Goal: Find specific page/section: Find specific page/section

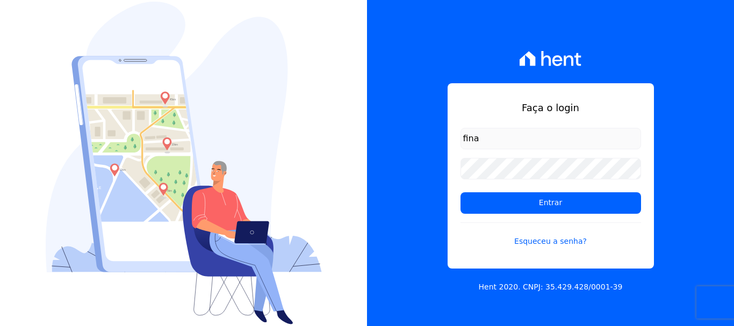
type input "[EMAIL_ADDRESS][DOMAIN_NAME]"
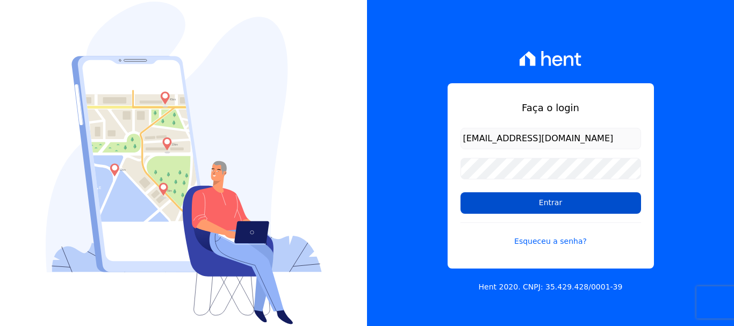
click at [557, 205] on input "Entrar" at bounding box center [551, 203] width 181 height 22
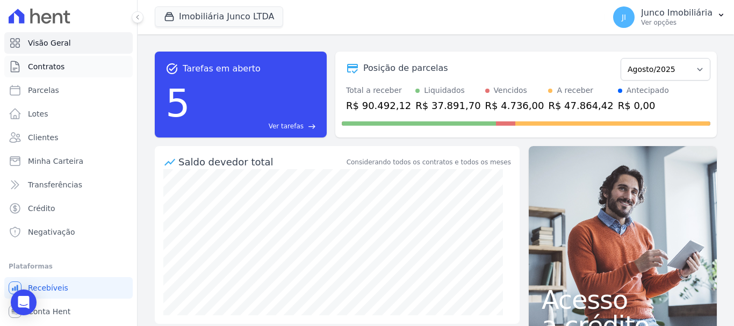
click at [57, 65] on span "Contratos" at bounding box center [46, 66] width 37 height 11
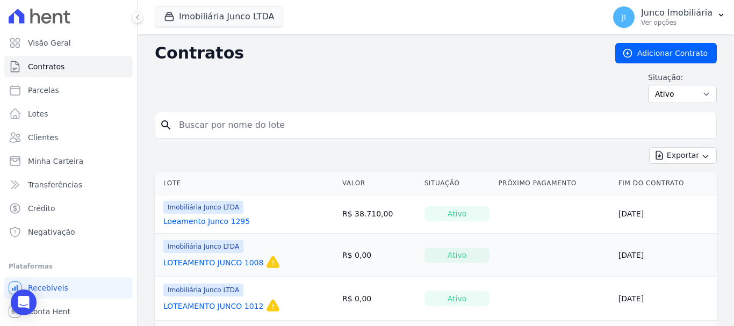
click at [214, 129] on input "search" at bounding box center [443, 126] width 540 height 22
type input "157"
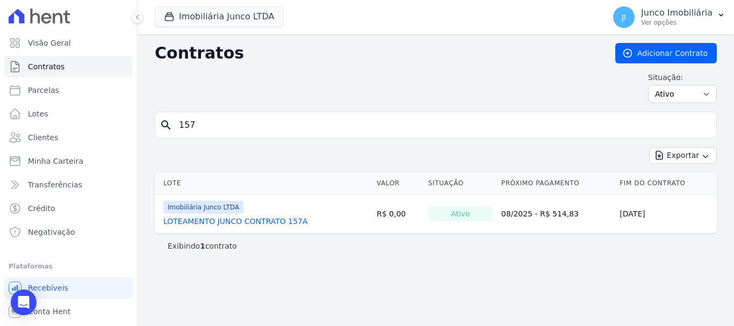
click at [235, 220] on link "LOTEAMENTO JUNCO CONTRATO 157A" at bounding box center [235, 221] width 145 height 11
